Goal: Task Accomplishment & Management: Use online tool/utility

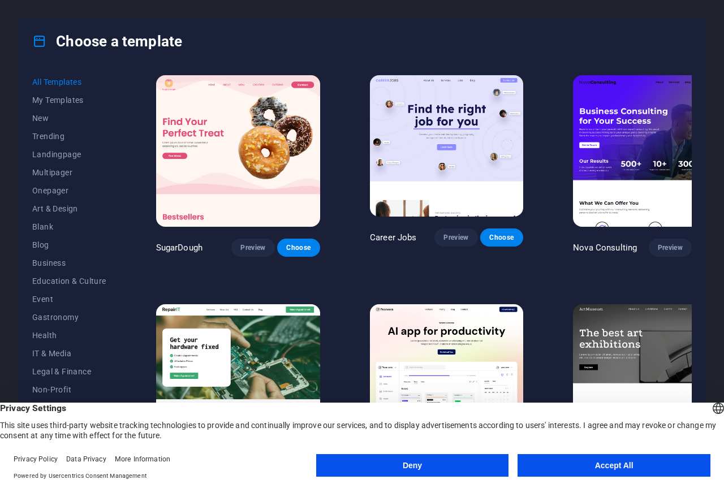
click at [557, 469] on button "Accept All" at bounding box center [613, 465] width 193 height 23
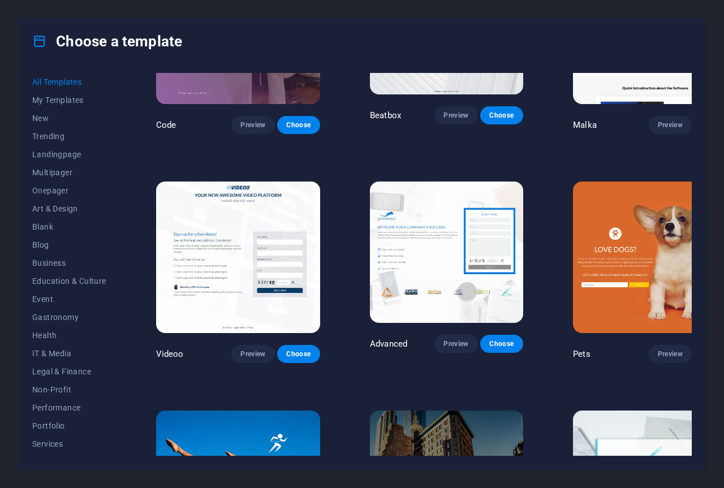
scroll to position [10824, 0]
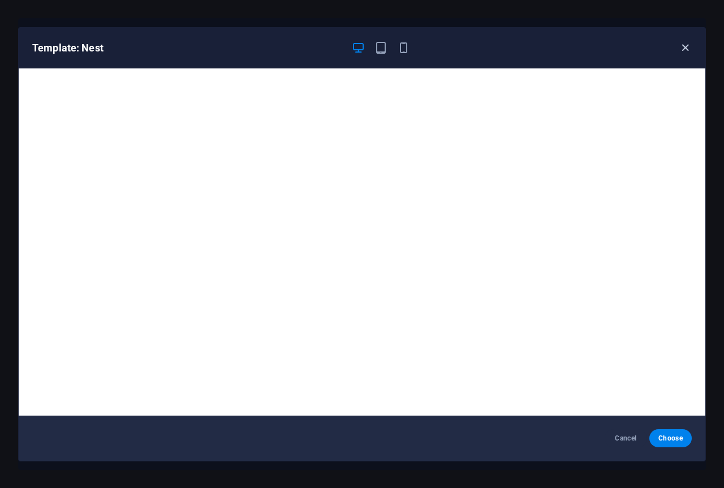
click at [684, 46] on icon "button" at bounding box center [685, 47] width 13 height 13
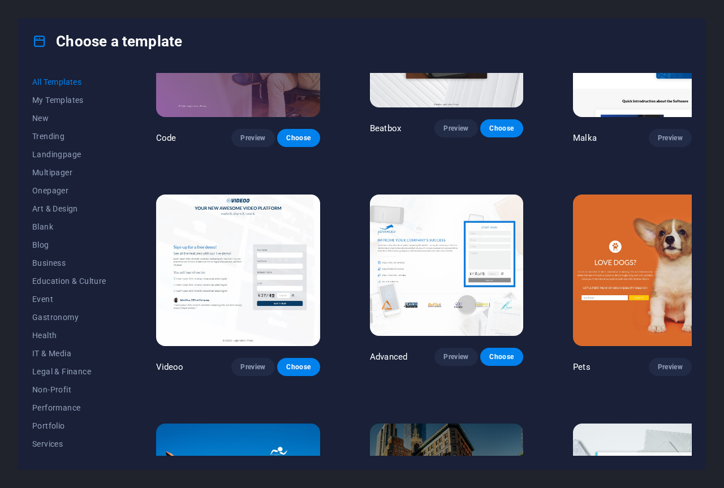
scroll to position [10880, 0]
